Goal: Navigation & Orientation: Find specific page/section

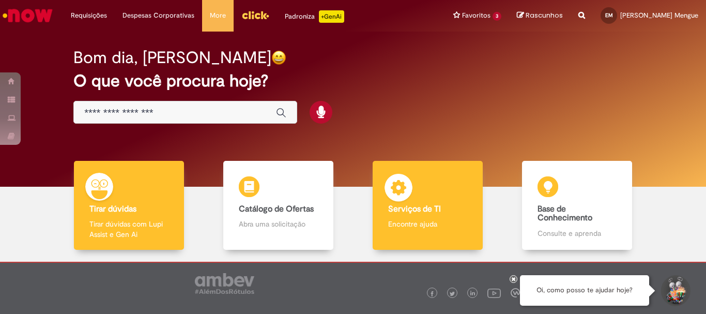
click at [433, 212] on b "Serviços de TI" at bounding box center [414, 209] width 53 height 10
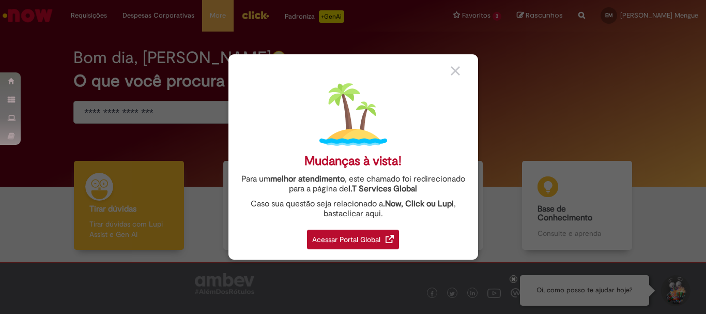
click at [361, 239] on div "Acessar Portal Global" at bounding box center [353, 239] width 92 height 20
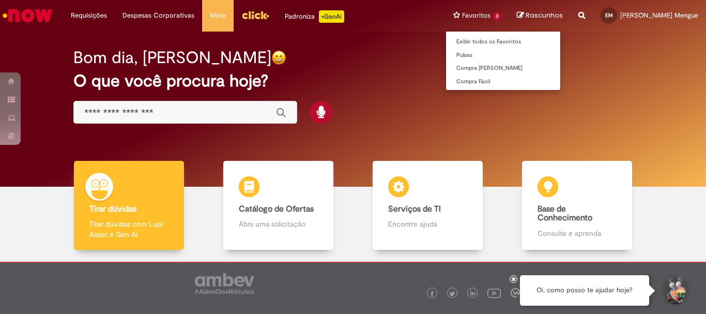
click at [481, 14] on li "Favoritos 3 Exibir todos os Favoritos Pulses Compra Fácil Nimbi Compra Fácil" at bounding box center [478, 15] width 64 height 31
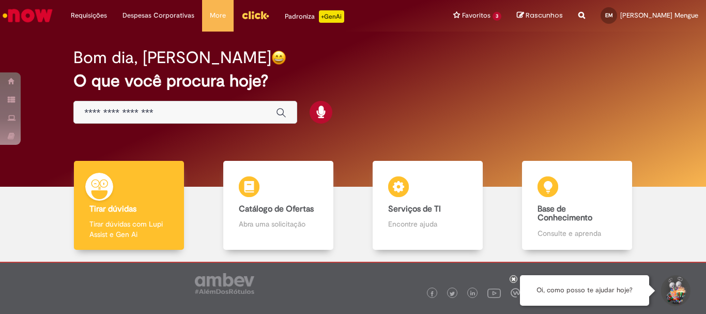
click at [618, 55] on div "Bom dia, [PERSON_NAME]" at bounding box center [352, 58] width 559 height 18
